Goal: Information Seeking & Learning: Learn about a topic

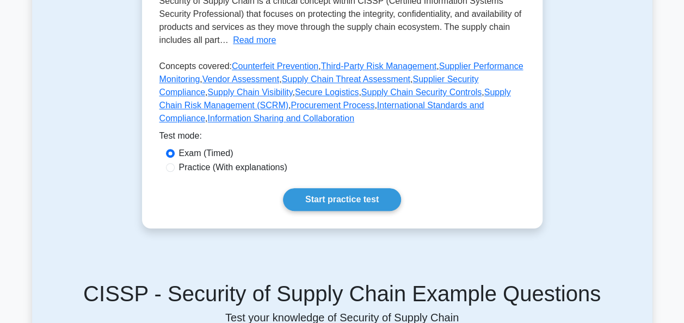
scroll to position [306, 0]
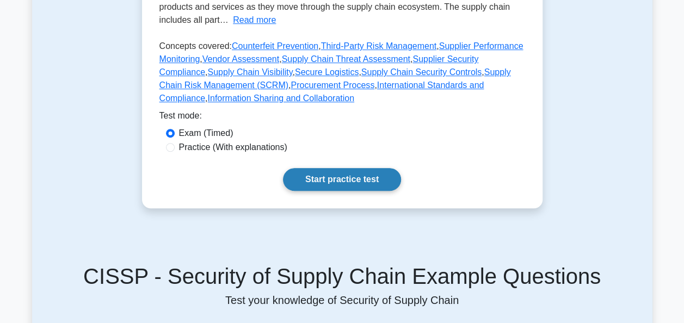
click at [336, 184] on link "Start practice test" at bounding box center [342, 179] width 118 height 23
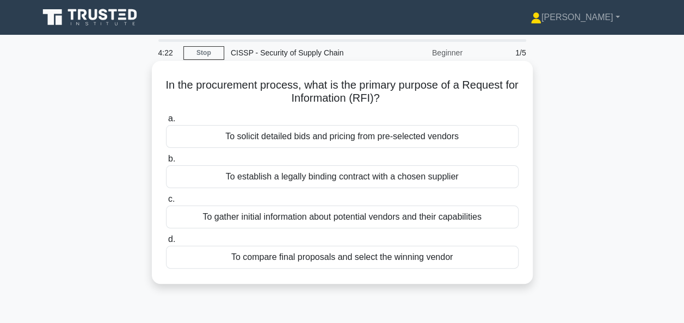
click at [375, 134] on div "To solicit detailed bids and pricing from pre-selected vendors" at bounding box center [342, 136] width 352 height 23
click at [166, 122] on input "a. To solicit detailed bids and pricing from pre-selected vendors" at bounding box center [166, 118] width 0 height 7
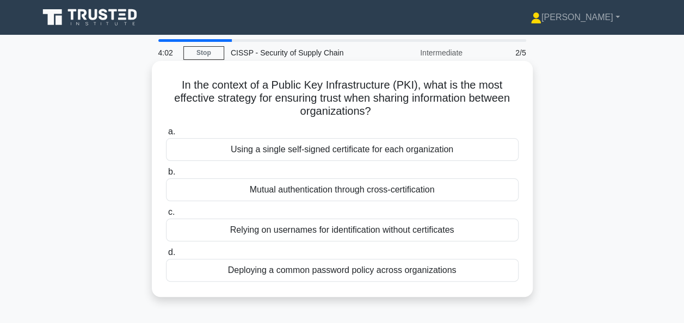
click at [371, 151] on div "Using a single self-signed certificate for each organization" at bounding box center [342, 149] width 352 height 23
click at [166, 135] on input "a. Using a single self-signed certificate for each organization" at bounding box center [166, 131] width 0 height 7
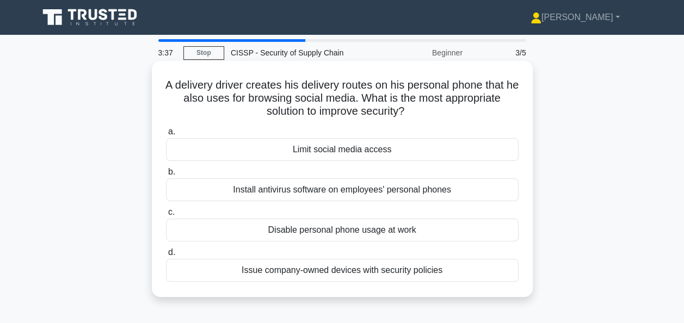
click at [346, 275] on div "Issue company-owned devices with security policies" at bounding box center [342, 270] width 352 height 23
click at [166, 256] on input "d. Issue company-owned devices with security policies" at bounding box center [166, 252] width 0 height 7
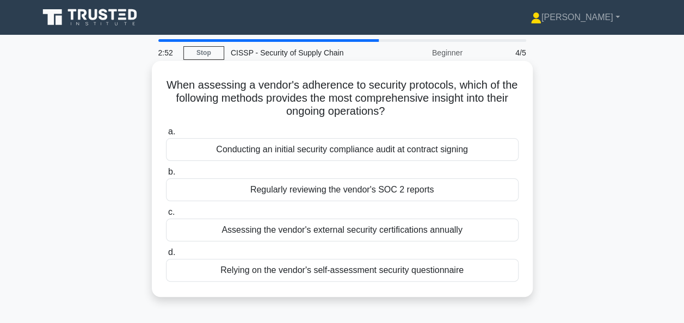
click at [300, 150] on div "Conducting an initial security compliance audit at contract signing" at bounding box center [342, 149] width 352 height 23
click at [166, 135] on input "a. Conducting an initial security compliance audit at contract signing" at bounding box center [166, 131] width 0 height 7
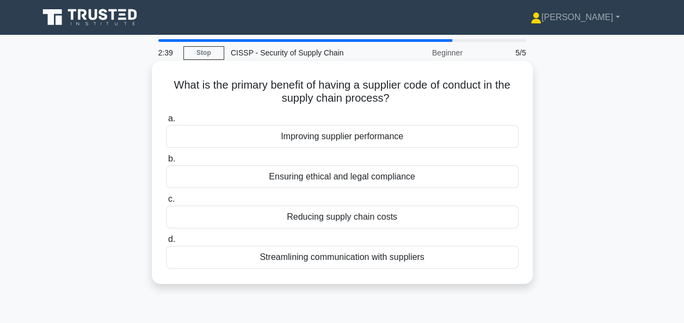
click at [259, 175] on div "Ensuring ethical and legal compliance" at bounding box center [342, 176] width 352 height 23
click at [166, 163] on input "b. Ensuring ethical and legal compliance" at bounding box center [166, 159] width 0 height 7
